Goal: Task Accomplishment & Management: Manage account settings

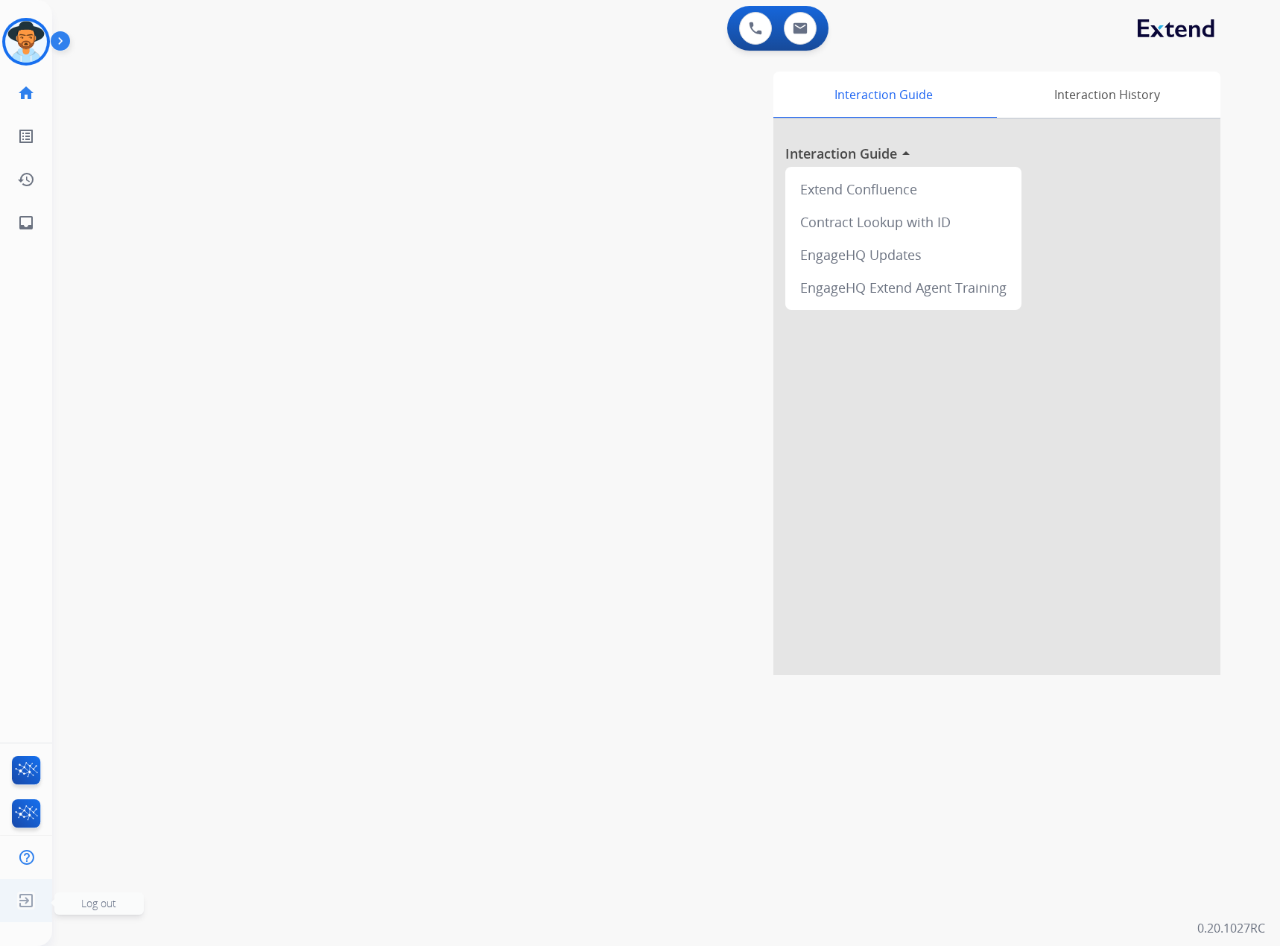
click at [17, 897] on img at bounding box center [26, 900] width 27 height 28
click at [95, 906] on span "Log out" at bounding box center [98, 903] width 35 height 14
